Goal: Task Accomplishment & Management: Manage account settings

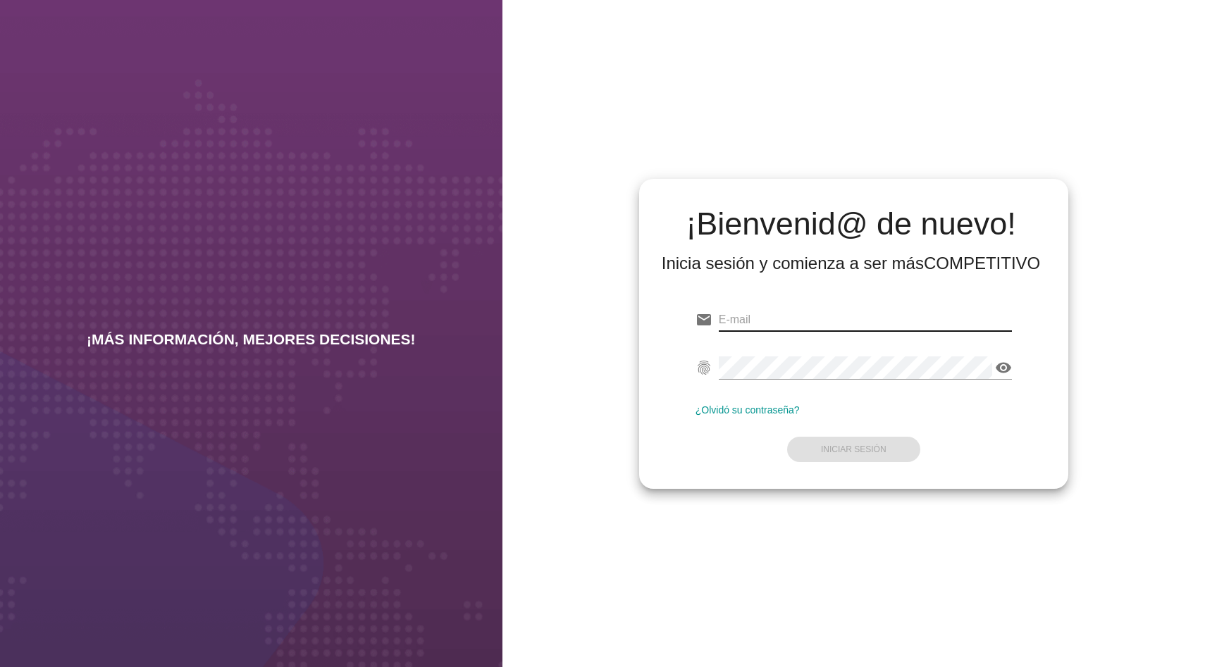
click at [743, 323] on input "email" at bounding box center [865, 320] width 293 height 23
click at [760, 132] on div "¡Bienvenid@ de nuevo! Inicia sesión y comienza a ser más COMPETITIVO email Corr…" at bounding box center [853, 333] width 703 height 667
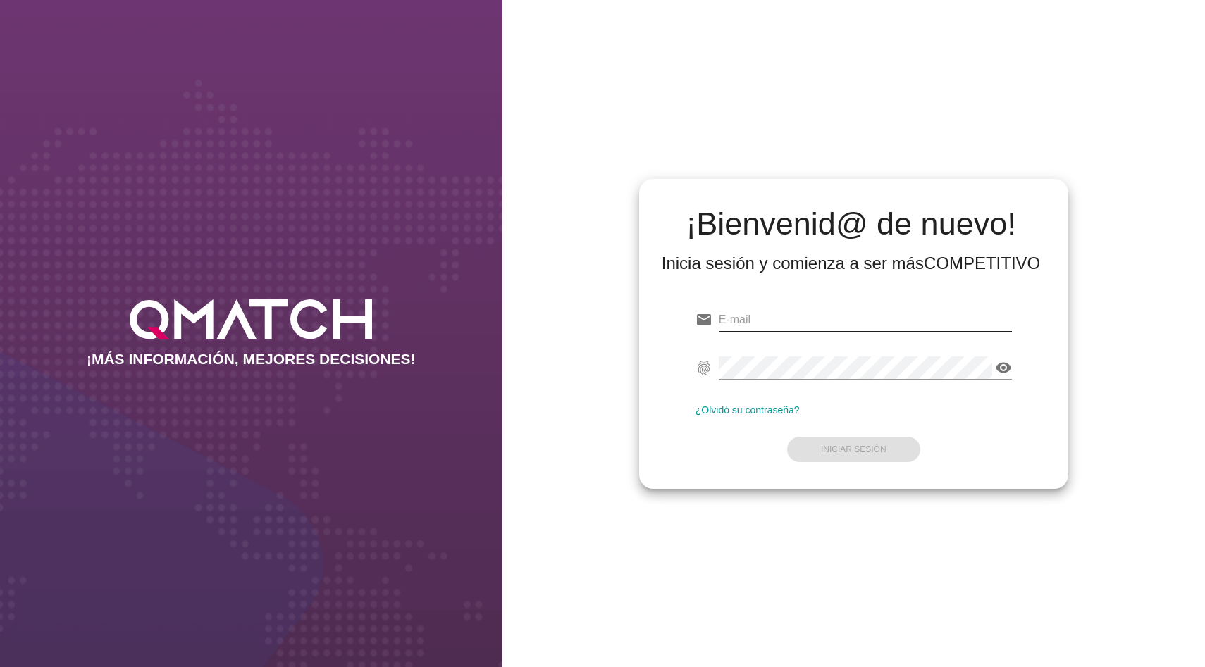
click at [738, 316] on input "email" at bounding box center [865, 320] width 293 height 23
type input "fsaad@allnutrition.cl"
click at [1057, 404] on div "¡Bienvenid@ de nuevo! Inicia sesión y comienza a ser más COMPETITIVO email fsaa…" at bounding box center [853, 334] width 429 height 310
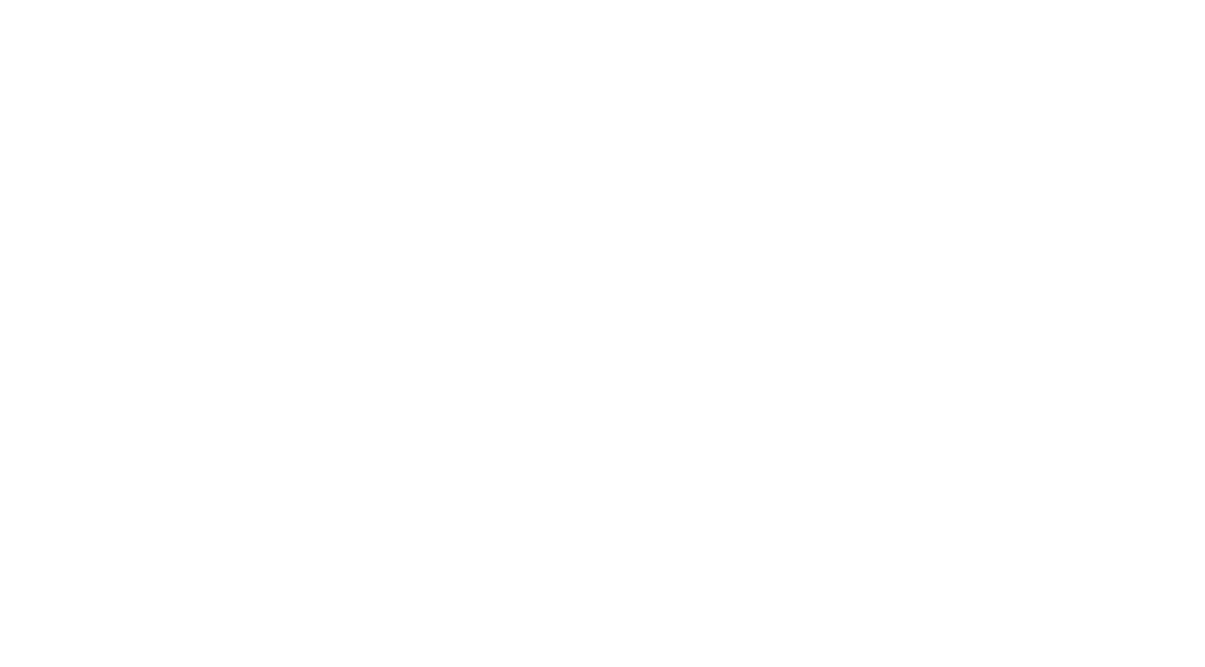
click at [843, 437] on button "Iniciar Sesión" at bounding box center [853, 449] width 133 height 25
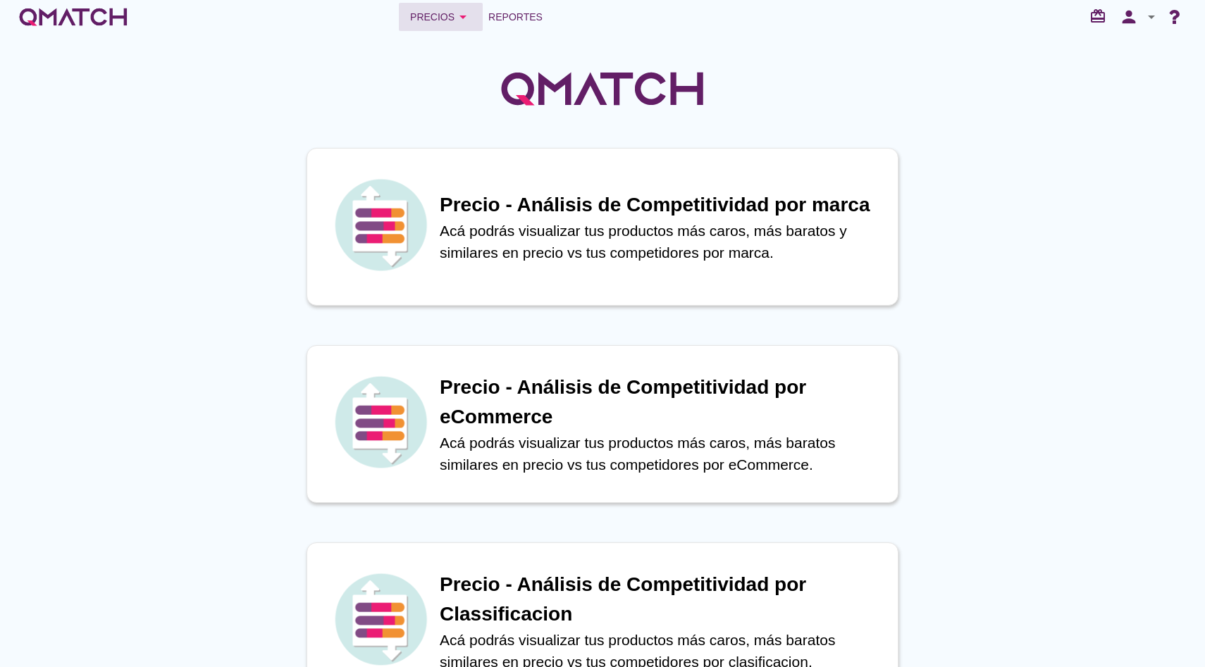
click at [449, 20] on div "Precios arrow_drop_down" at bounding box center [440, 16] width 61 height 17
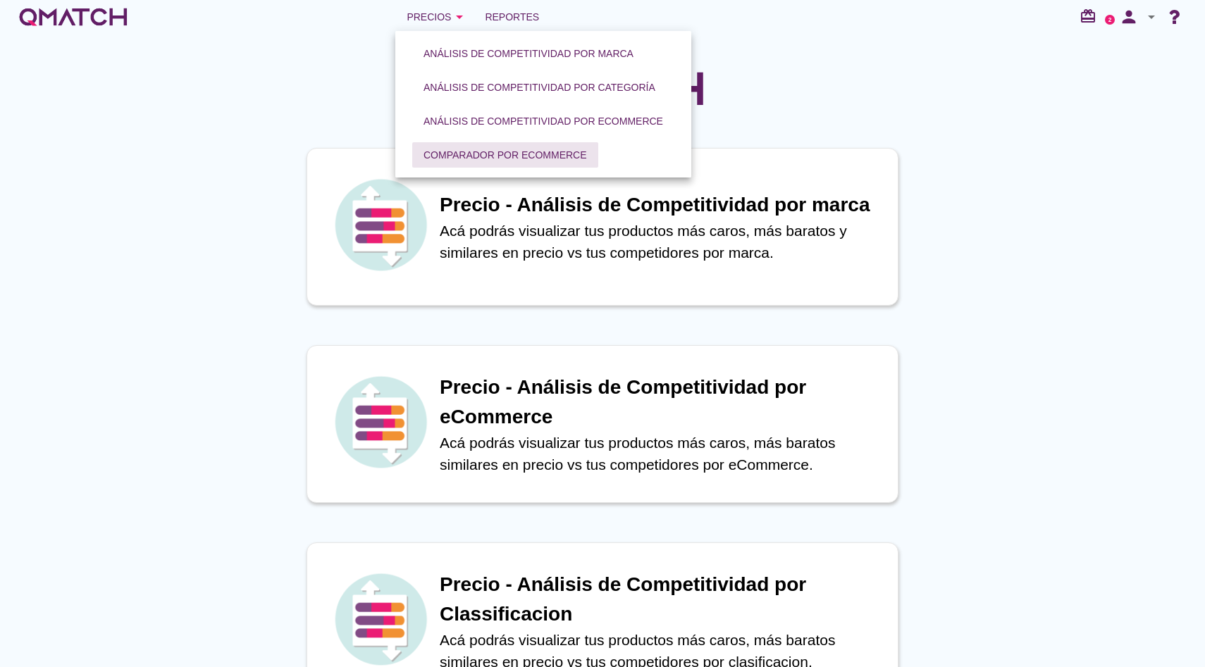
click at [497, 154] on div "Comparador por eCommerce" at bounding box center [504, 155] width 163 height 15
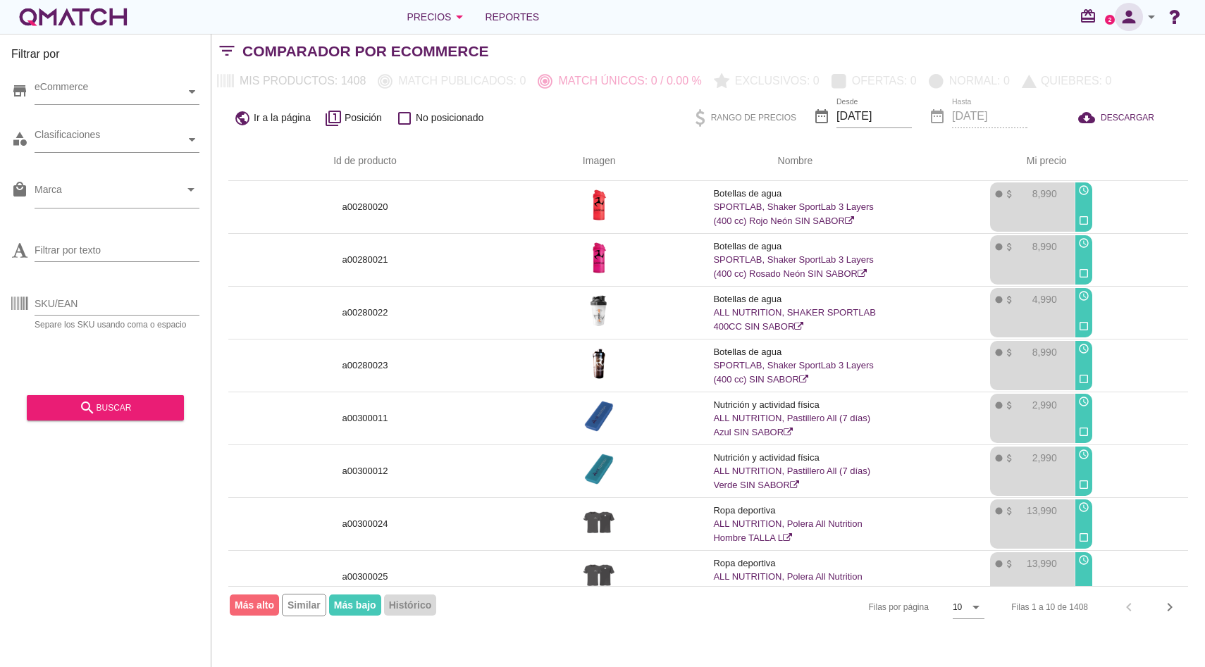
click at [1141, 20] on icon "person" at bounding box center [1129, 17] width 28 height 20
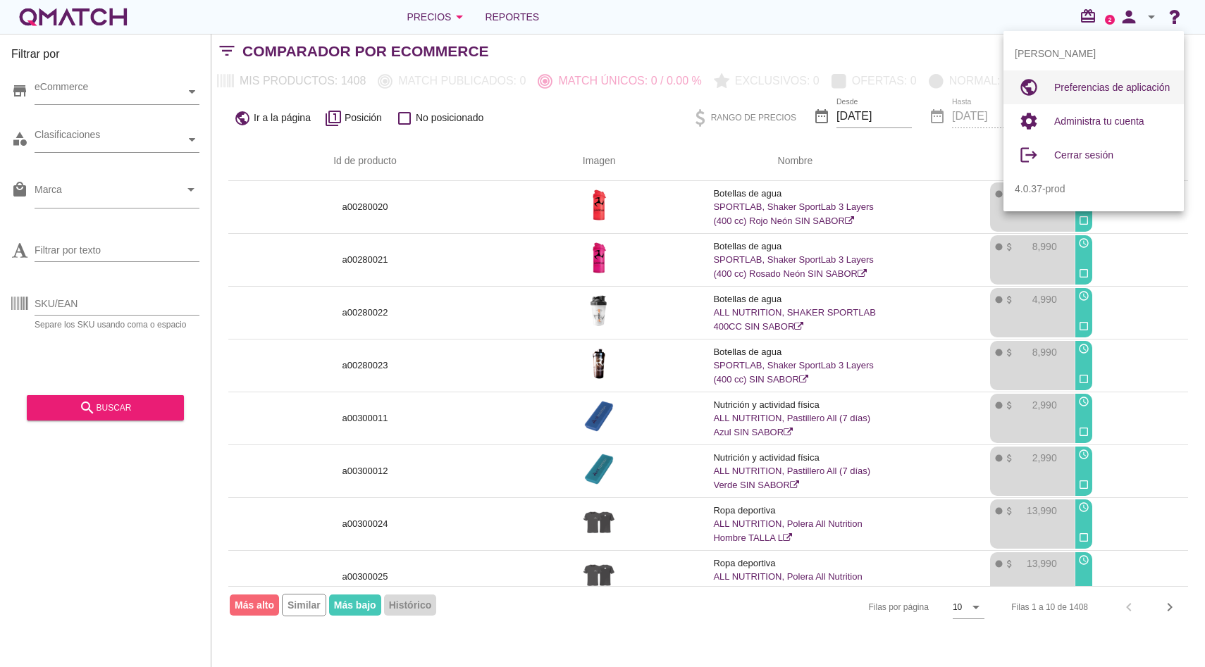
click at [1113, 99] on div "Preferencias de aplicación" at bounding box center [1113, 87] width 118 height 34
radio input "true"
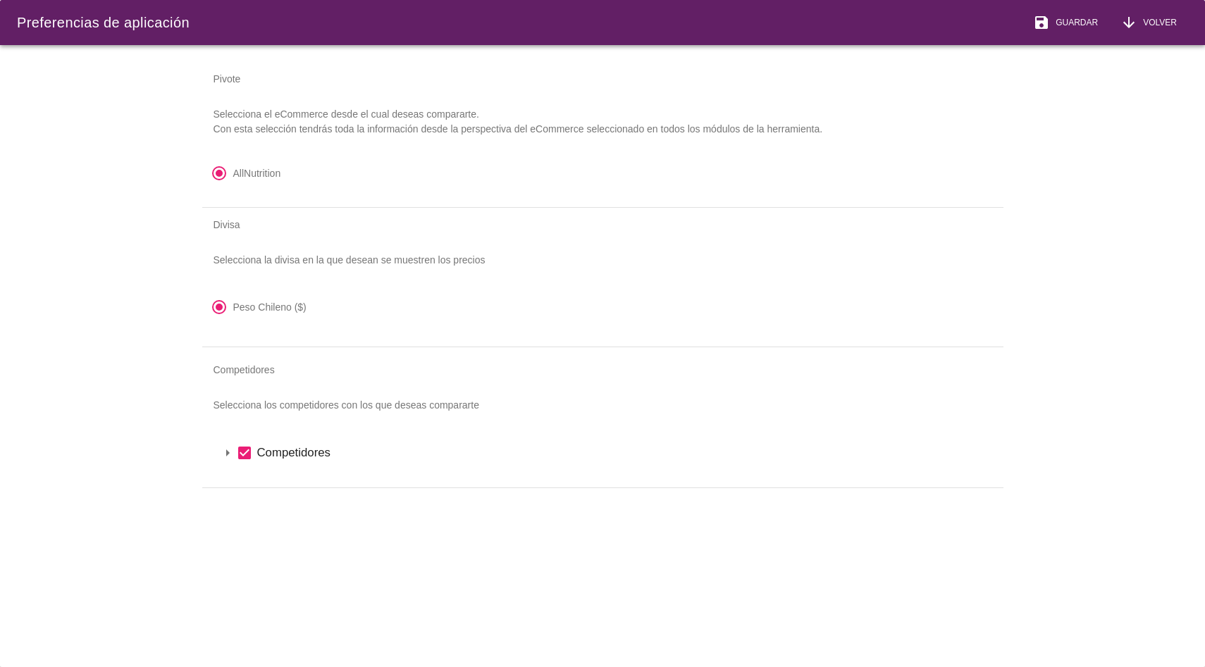
click at [229, 452] on icon "arrow_drop_down" at bounding box center [227, 453] width 17 height 17
click at [244, 471] on icon "arrow_drop_down" at bounding box center [245, 476] width 17 height 17
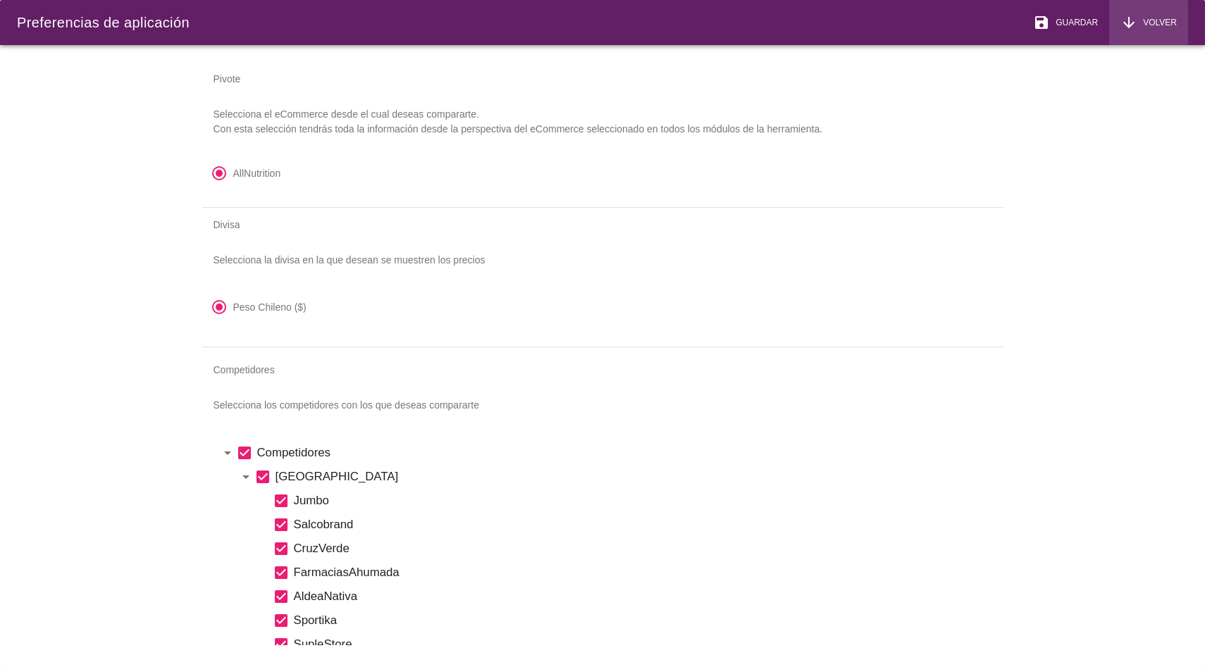
click at [1163, 27] on span "Volver" at bounding box center [1156, 22] width 39 height 13
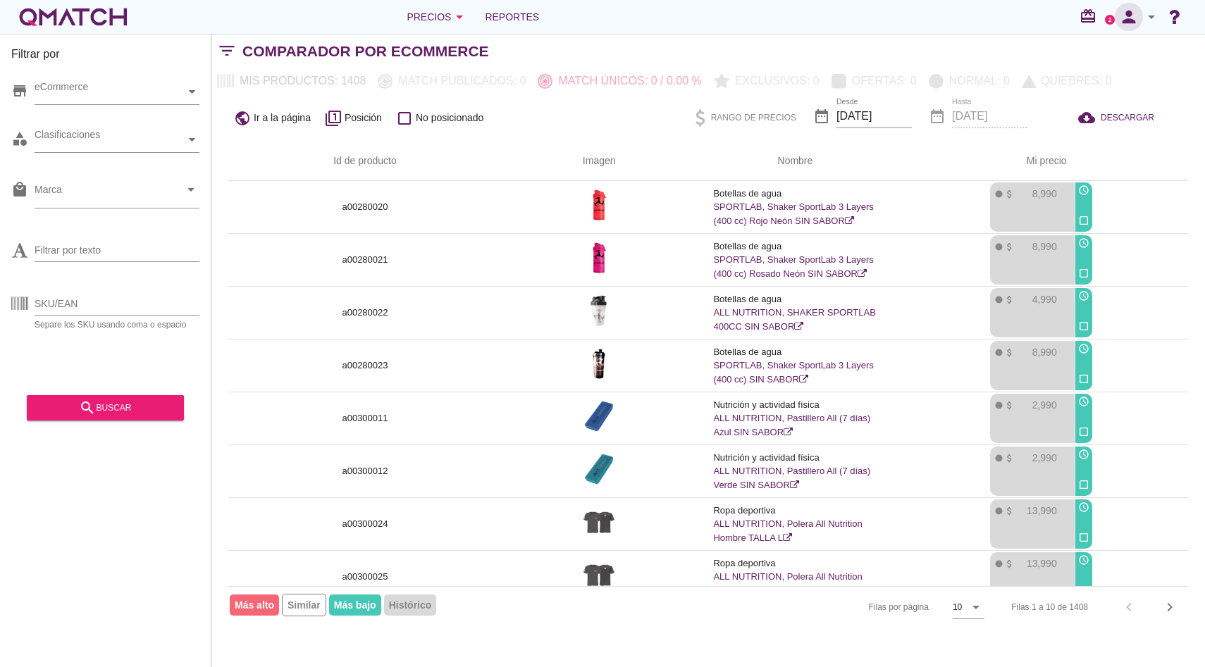
click at [1134, 11] on icon "person" at bounding box center [1129, 17] width 28 height 20
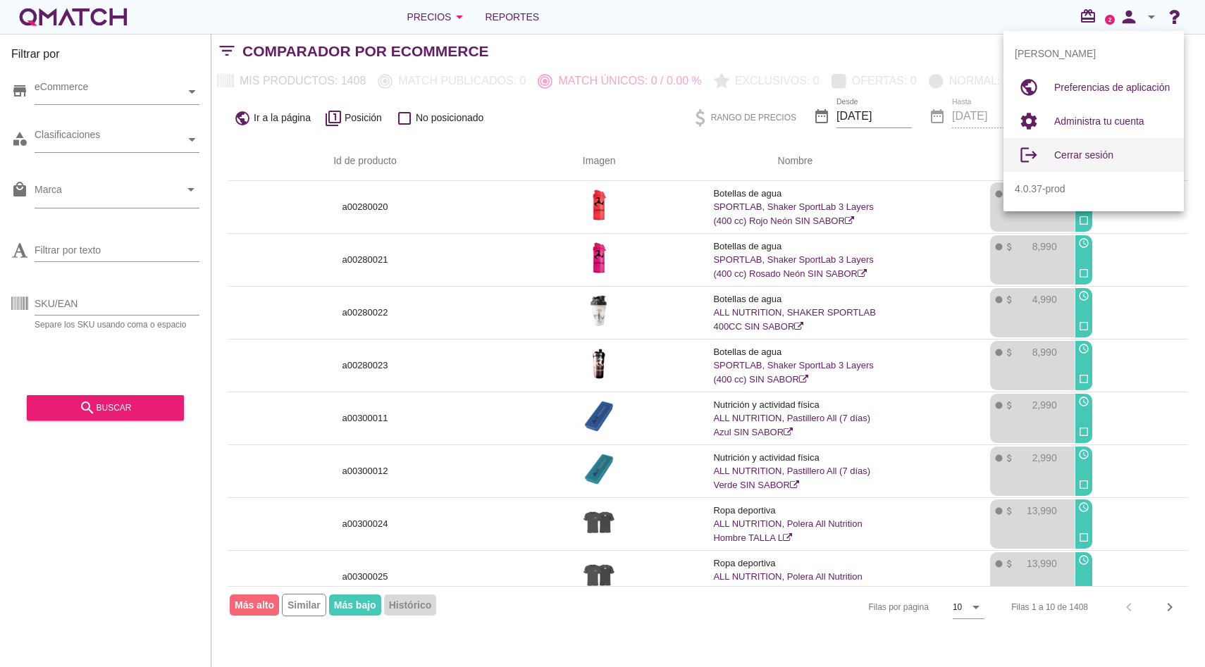
click at [1104, 160] on span "Cerrar sesión" at bounding box center [1083, 154] width 59 height 11
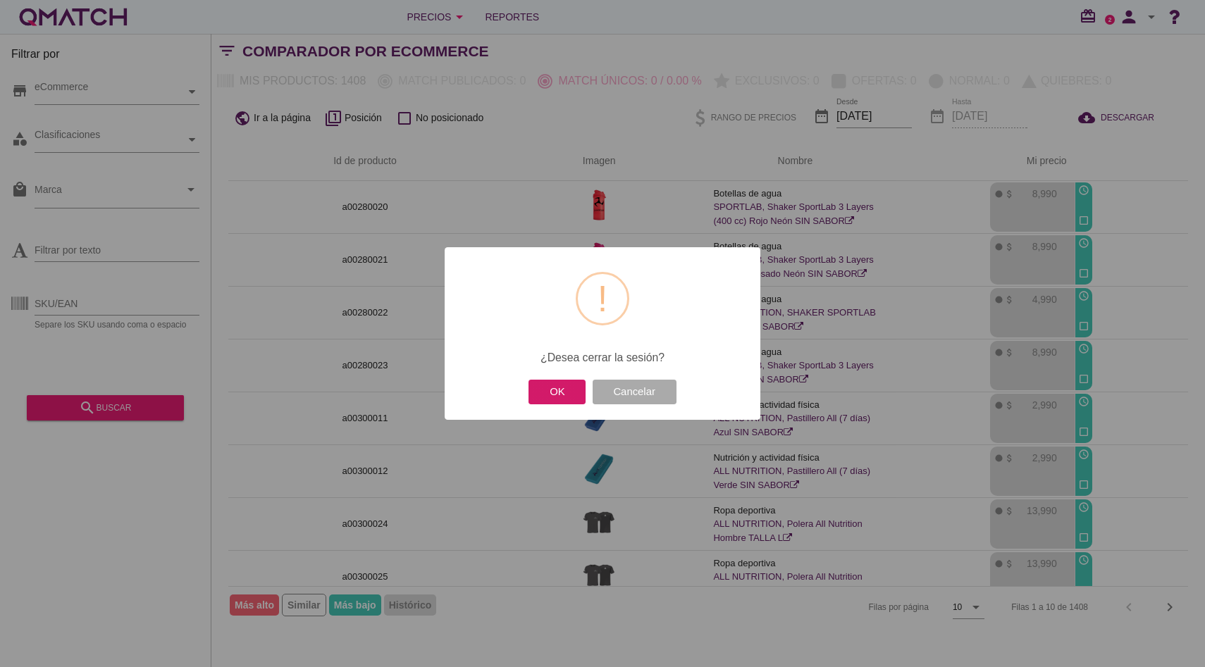
click at [585, 390] on button "OK" at bounding box center [556, 392] width 57 height 25
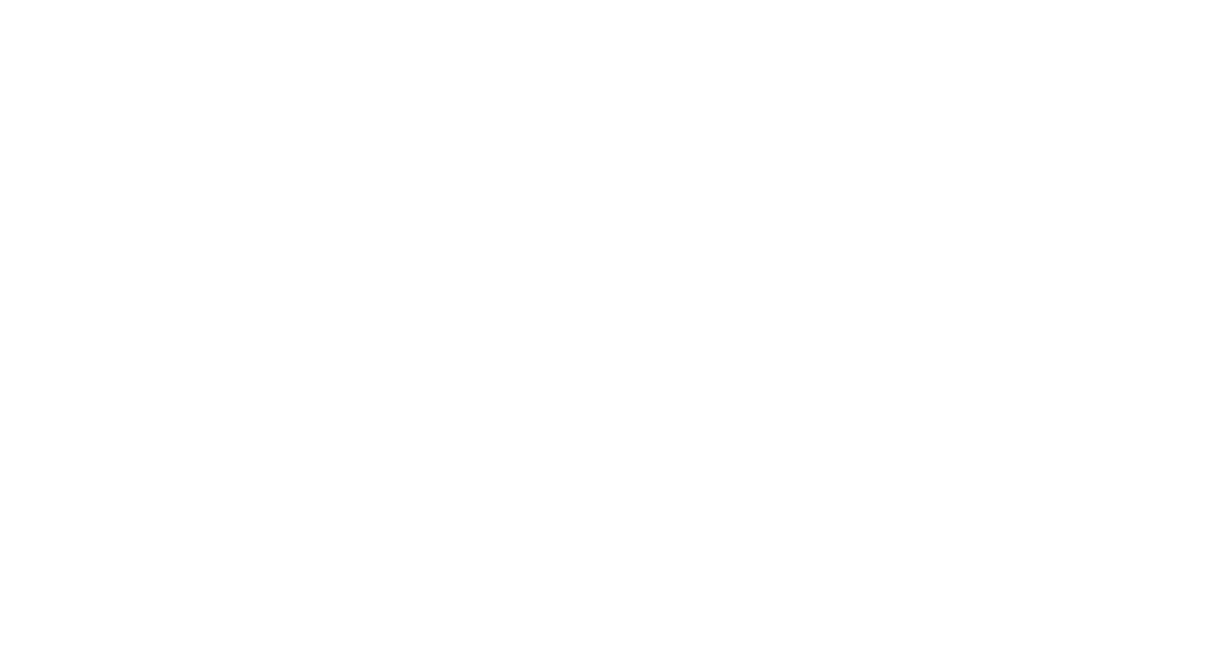
click at [571, 390] on td at bounding box center [599, 366] width 194 height 53
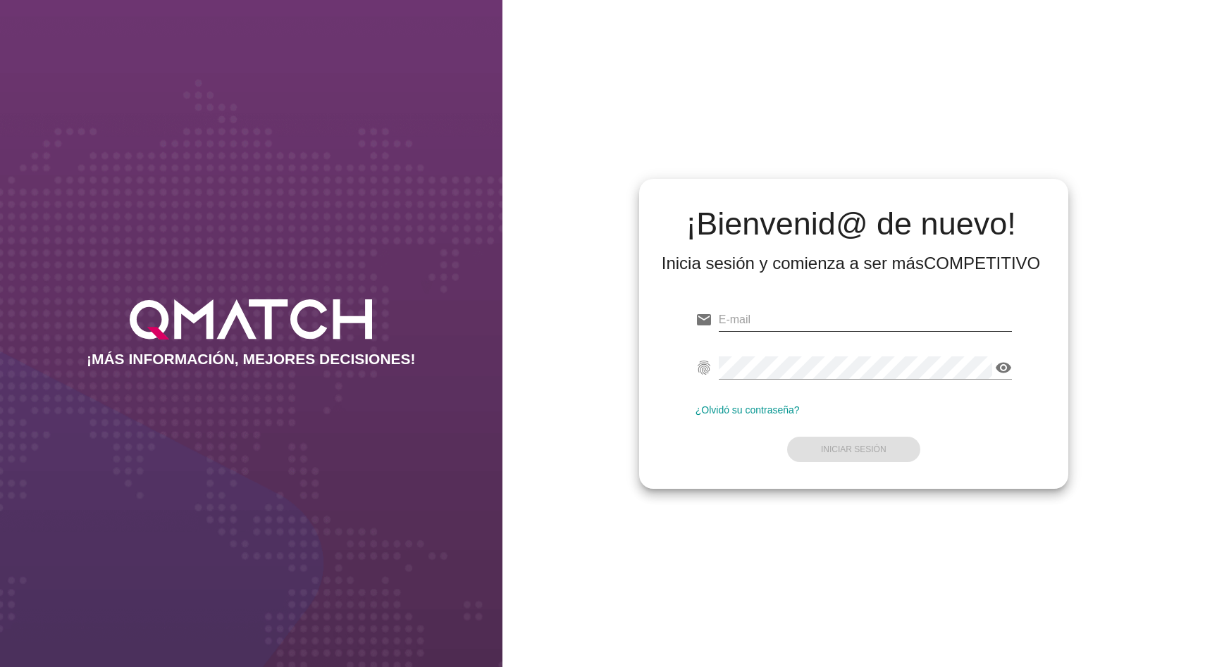
click at [777, 314] on input "email" at bounding box center [865, 320] width 293 height 23
type input "t"
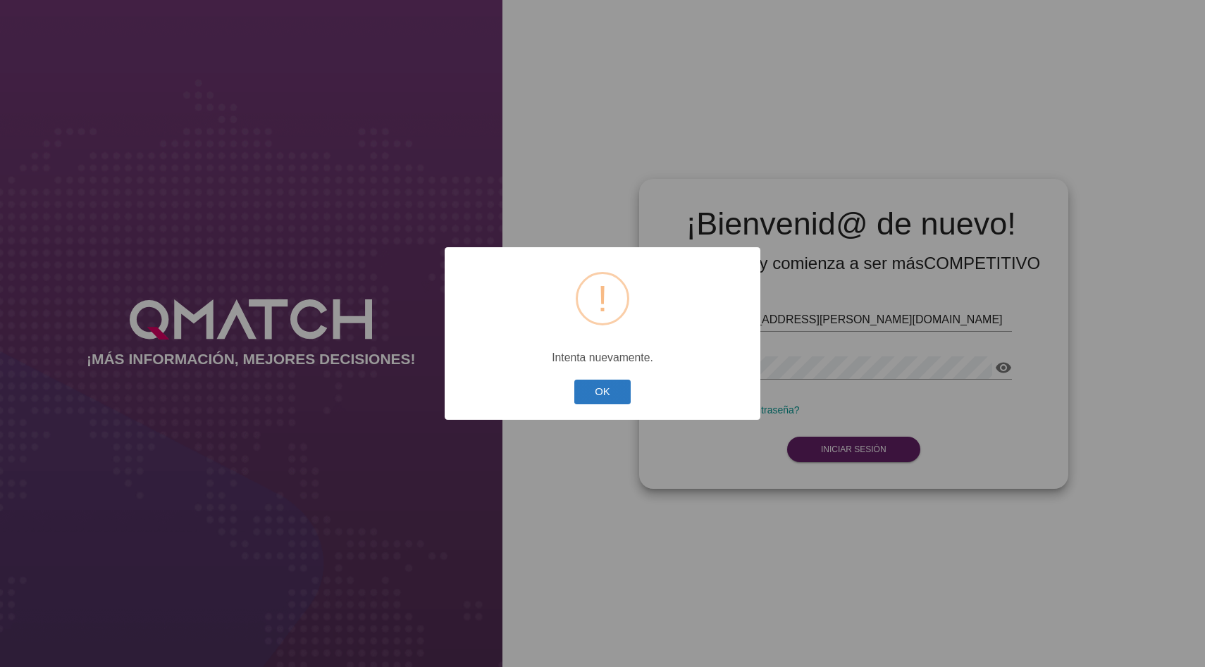
click at [583, 403] on button "OK" at bounding box center [602, 392] width 57 height 25
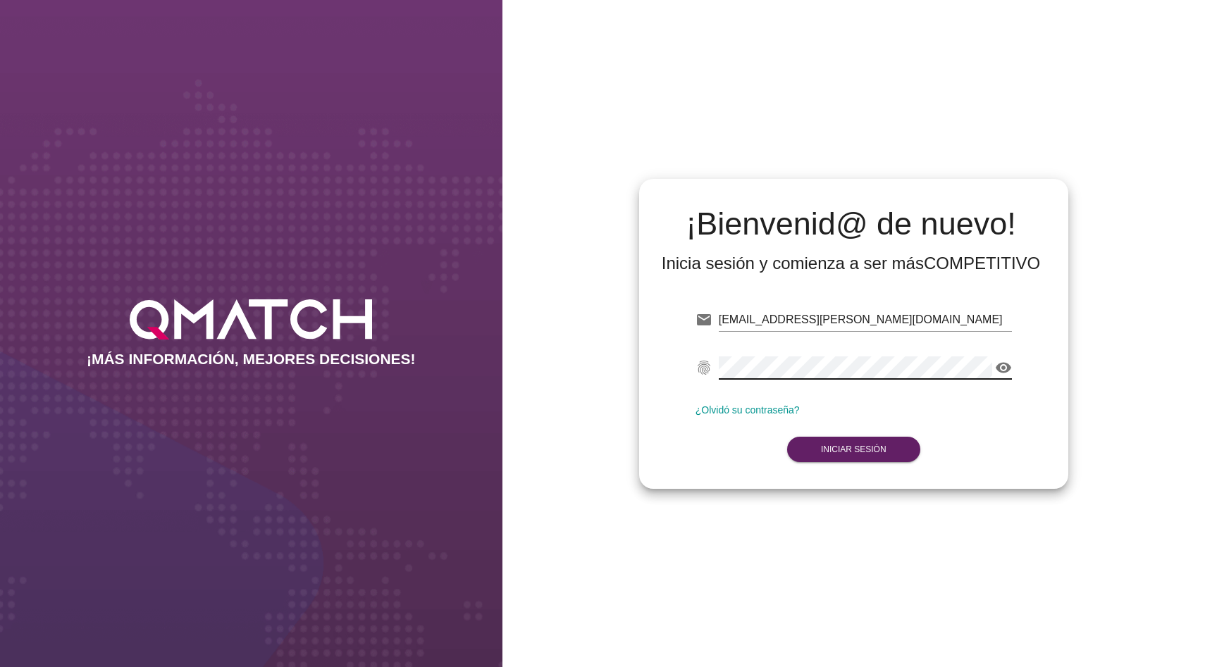
click at [993, 369] on div "visibility" at bounding box center [1002, 367] width 20 height 17
click at [1002, 369] on icon "visibility" at bounding box center [1003, 367] width 17 height 17
click at [757, 319] on input "[EMAIL_ADDRESS][PERSON_NAME][DOMAIN_NAME]" at bounding box center [865, 320] width 293 height 23
drag, startPoint x: 762, startPoint y: 319, endPoint x: 695, endPoint y: 319, distance: 66.2
click at [696, 319] on div "email [EMAIL_ADDRESS][PERSON_NAME][DOMAIN_NAME]" at bounding box center [853, 322] width 316 height 45
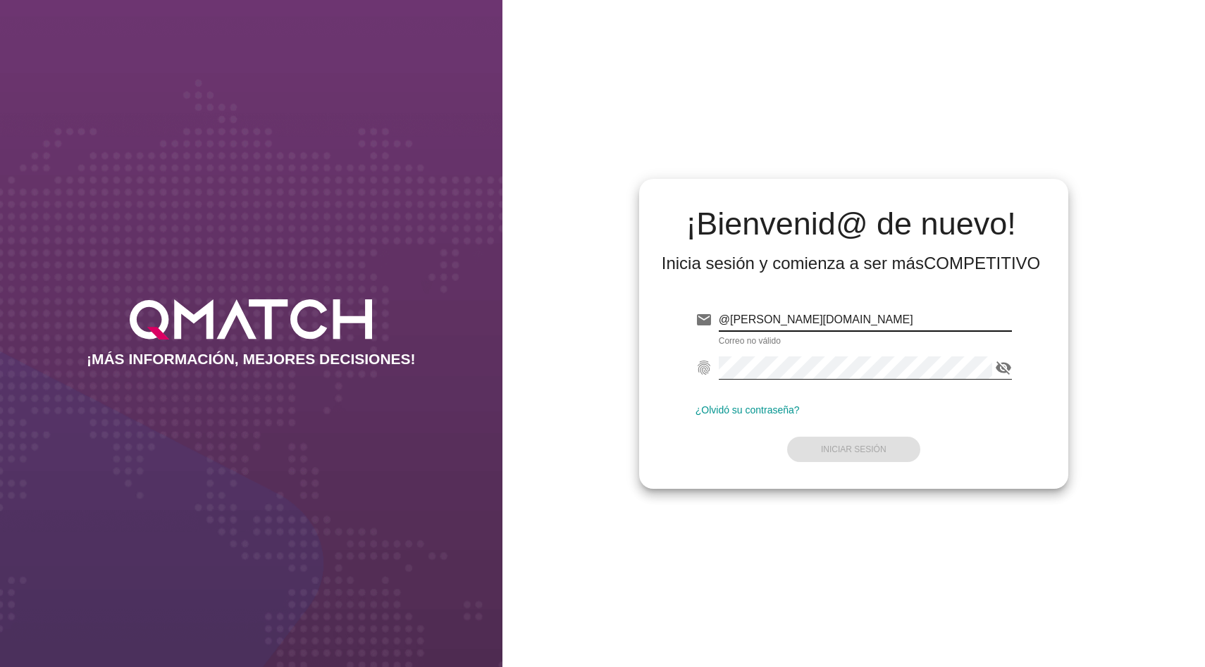
click at [799, 318] on input "@[PERSON_NAME][DOMAIN_NAME]" at bounding box center [865, 320] width 293 height 23
paste input "margandona"
click at [840, 456] on button "Iniciar Sesión" at bounding box center [853, 449] width 133 height 25
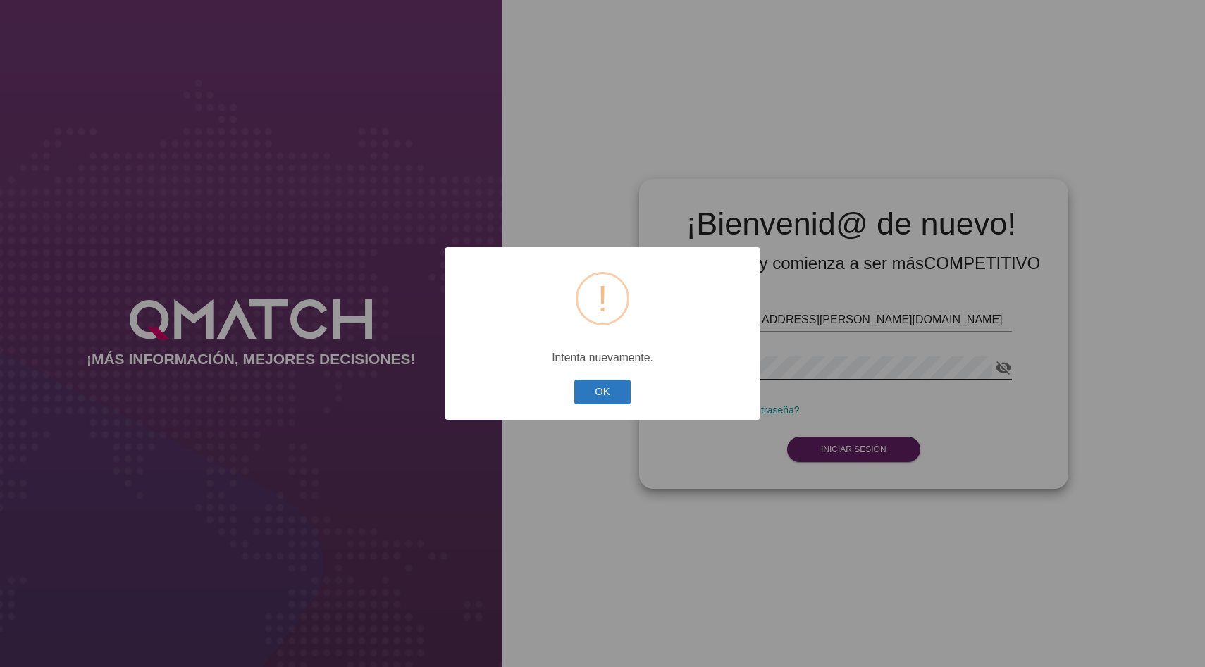
click at [590, 400] on button "OK" at bounding box center [602, 392] width 57 height 25
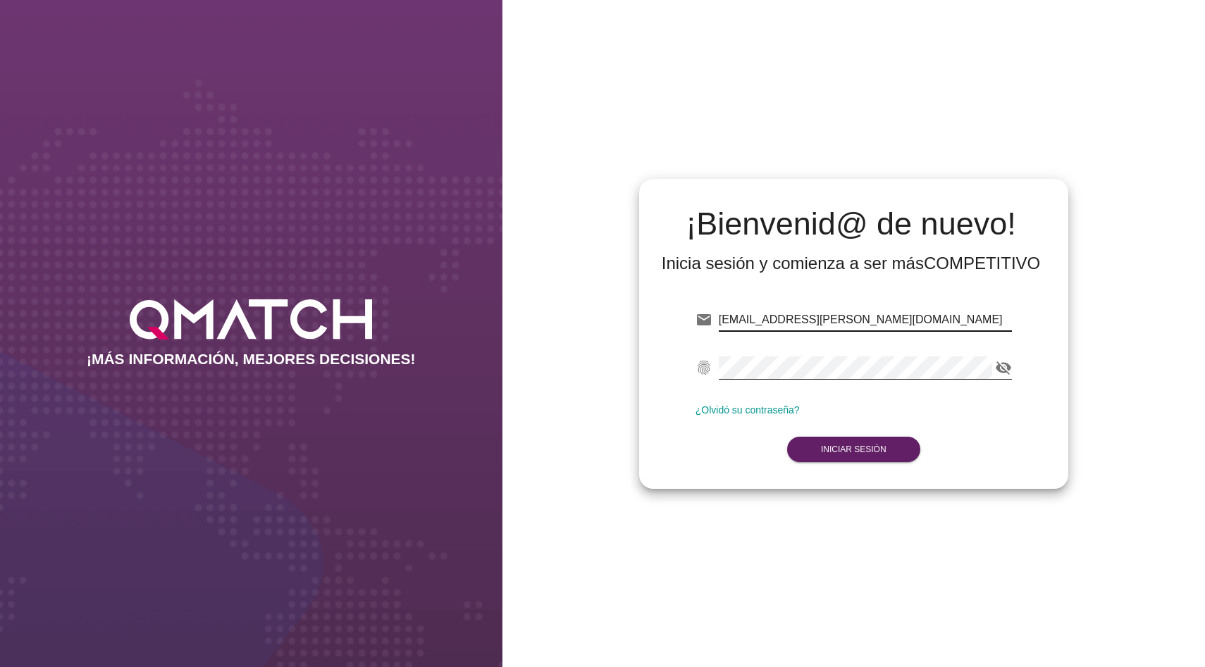
click at [876, 323] on input "[EMAIL_ADDRESS][PERSON_NAME][DOMAIN_NAME]" at bounding box center [865, 320] width 293 height 23
click at [1072, 403] on div "¡Bienvenid@ de nuevo! Inicia sesión y comienza a ser más COMPETITIVO email [EMA…" at bounding box center [853, 333] width 703 height 667
click at [776, 326] on input "[EMAIL_ADDRESS][PERSON_NAME][DOMAIN_NAME]" at bounding box center [865, 320] width 293 height 23
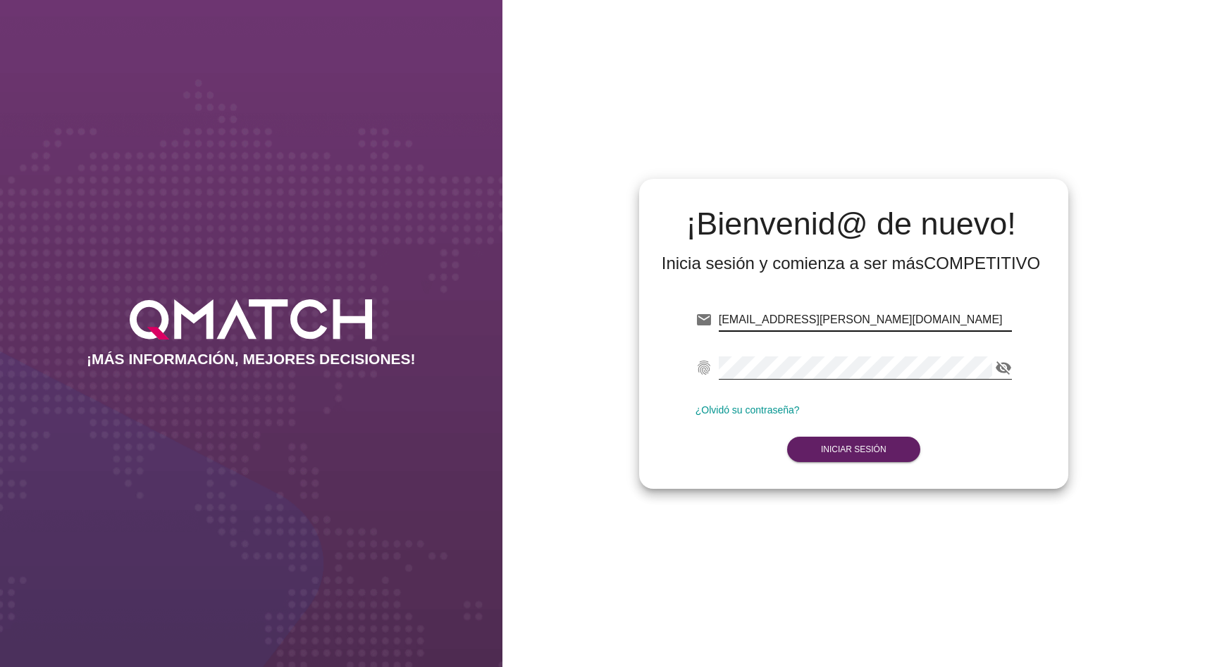
paste input "[PERSON_NAME]"
type input "[PERSON_NAME][EMAIL_ADDRESS][DOMAIN_NAME]"
